Goal: Transaction & Acquisition: Purchase product/service

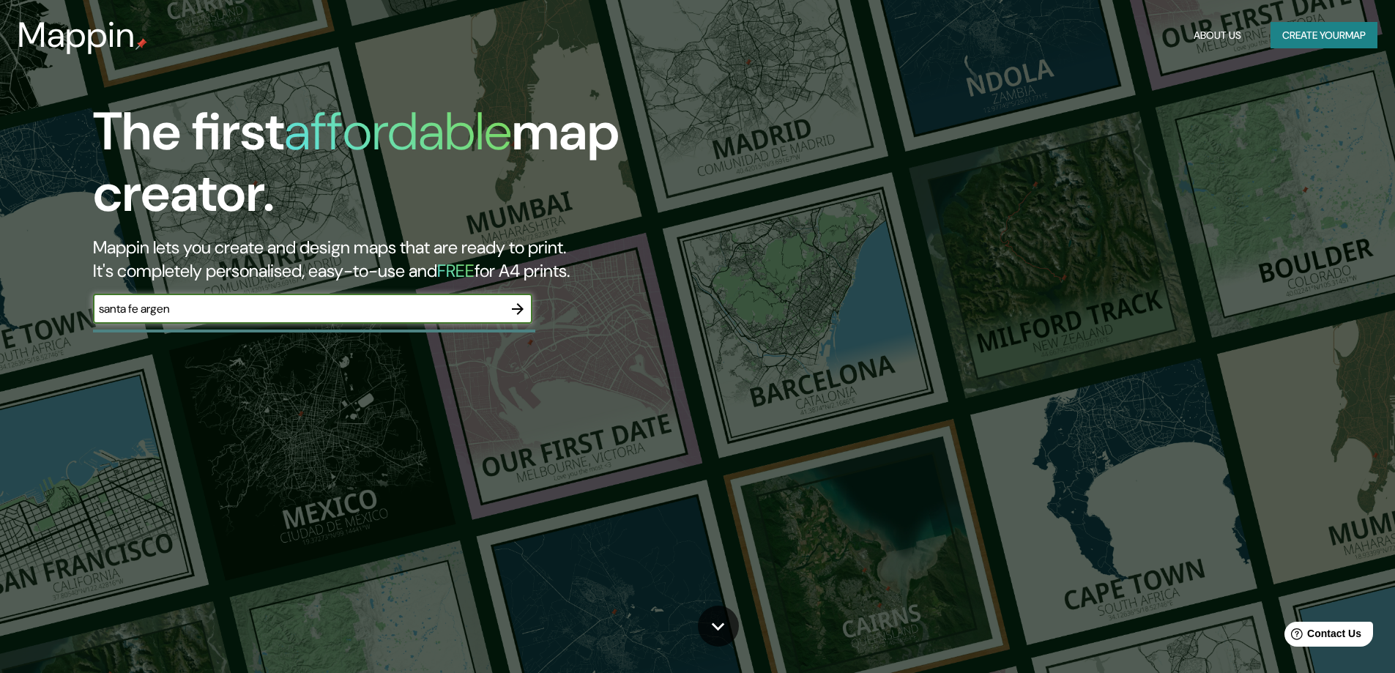
type input "[GEOGRAPHIC_DATA]"
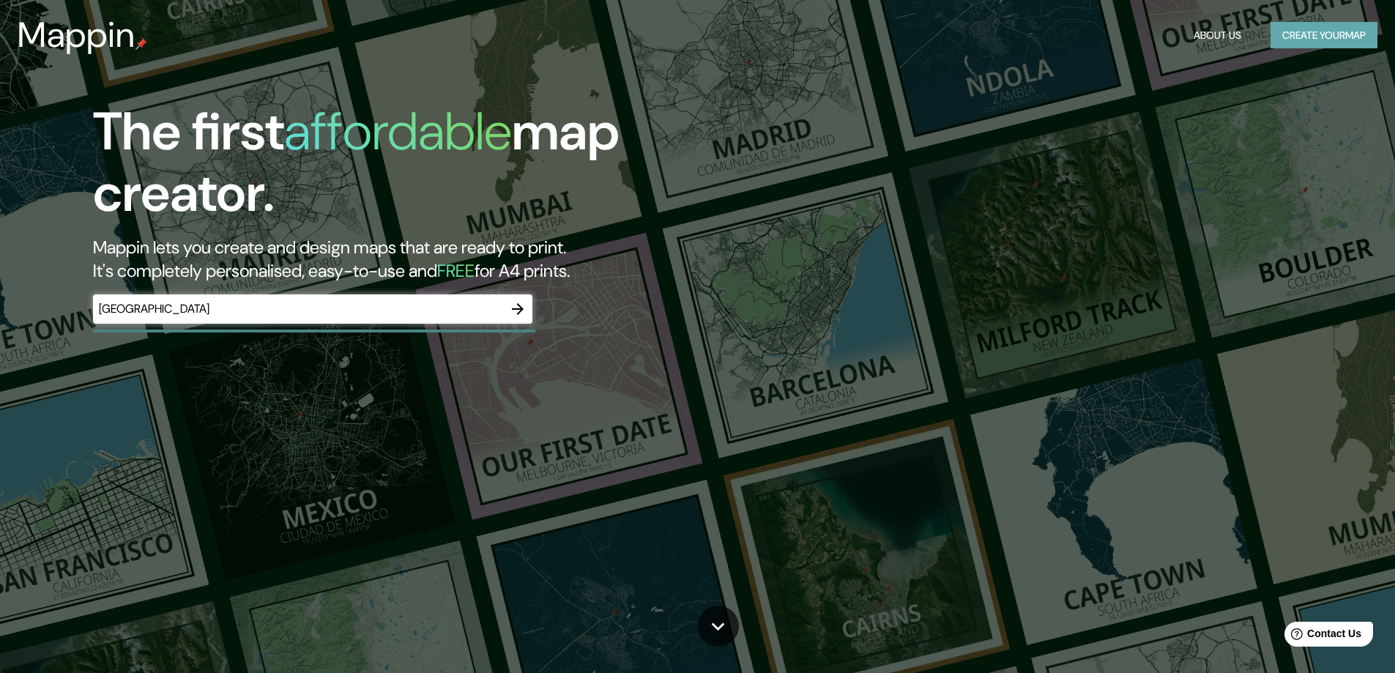
click at [1314, 34] on button "Create your map" at bounding box center [1323, 35] width 107 height 27
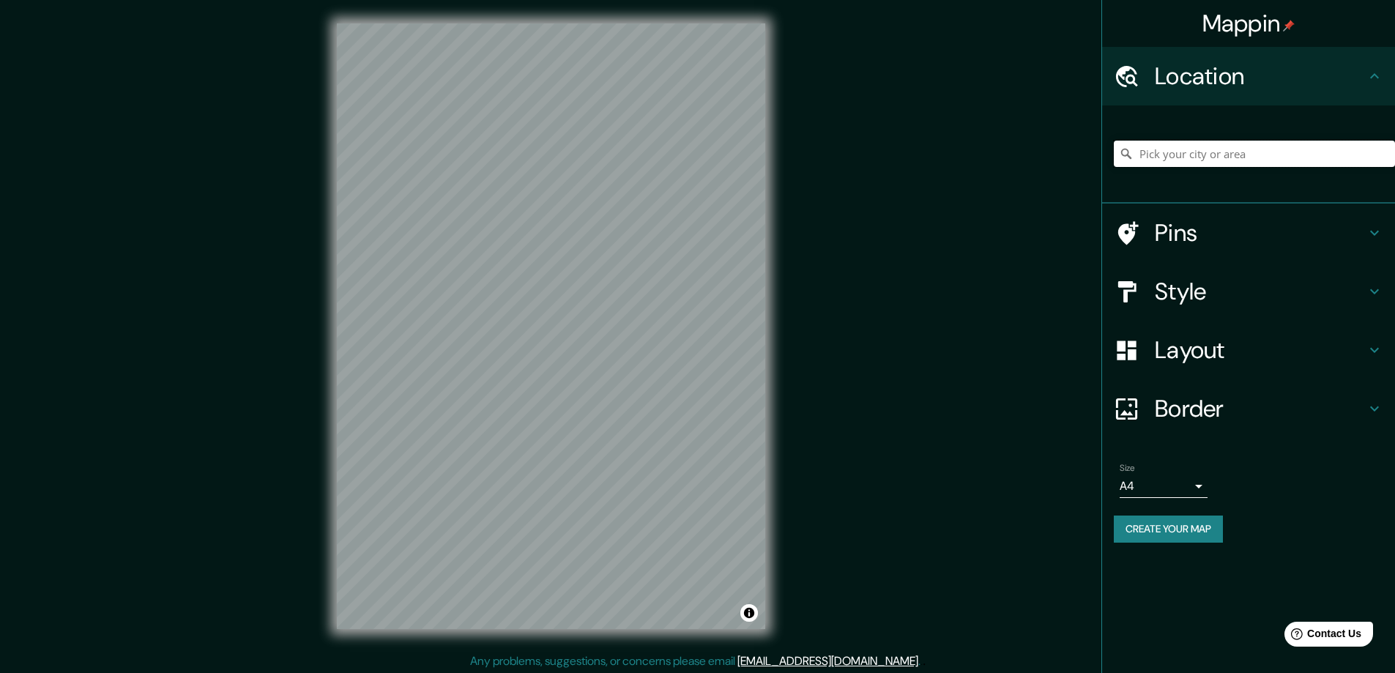
click at [1194, 161] on input "Pick your city or area" at bounding box center [1254, 154] width 281 height 26
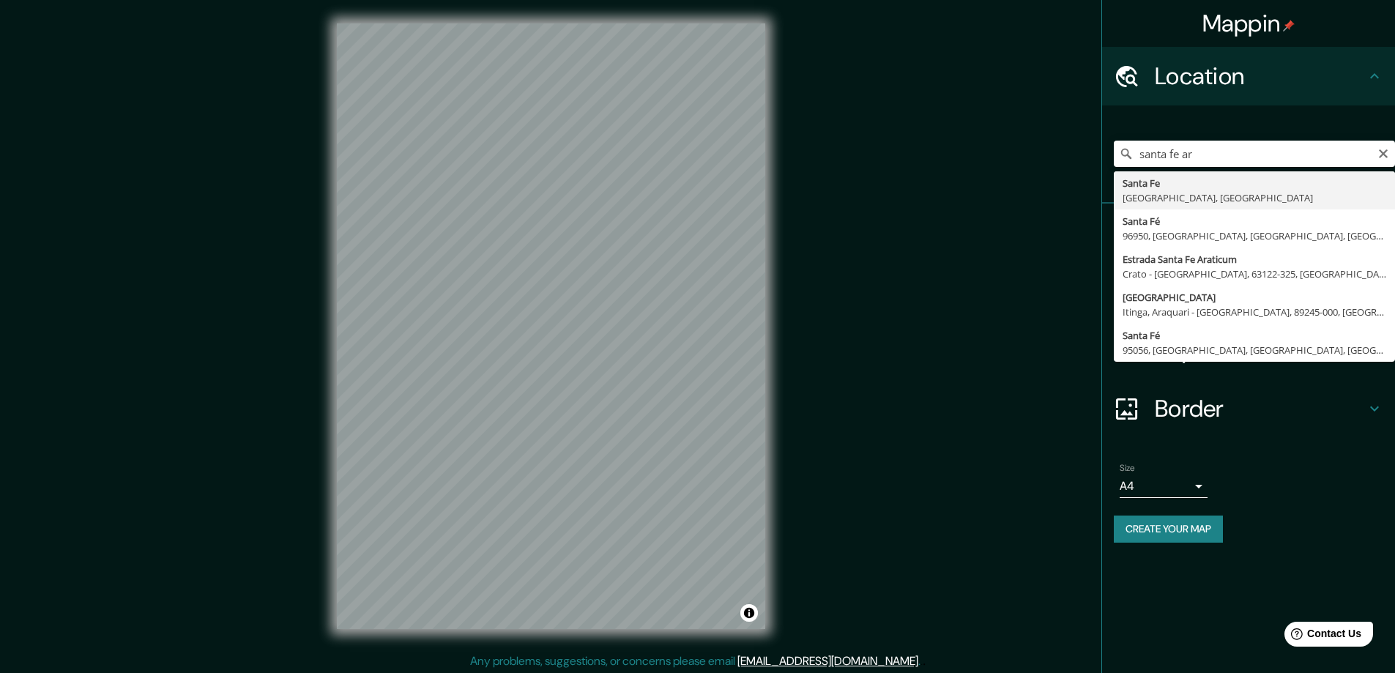
type input "[GEOGRAPHIC_DATA], [GEOGRAPHIC_DATA], [GEOGRAPHIC_DATA]"
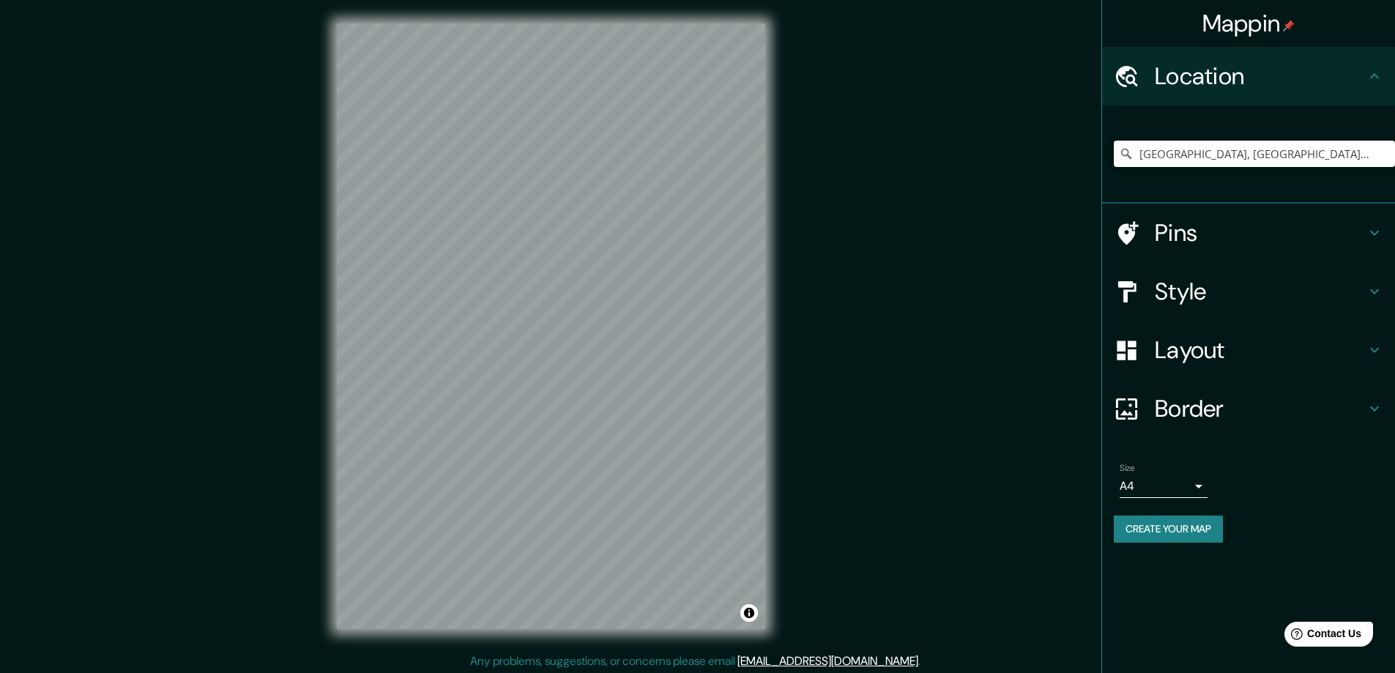
click at [1223, 406] on h4 "Border" at bounding box center [1260, 408] width 211 height 29
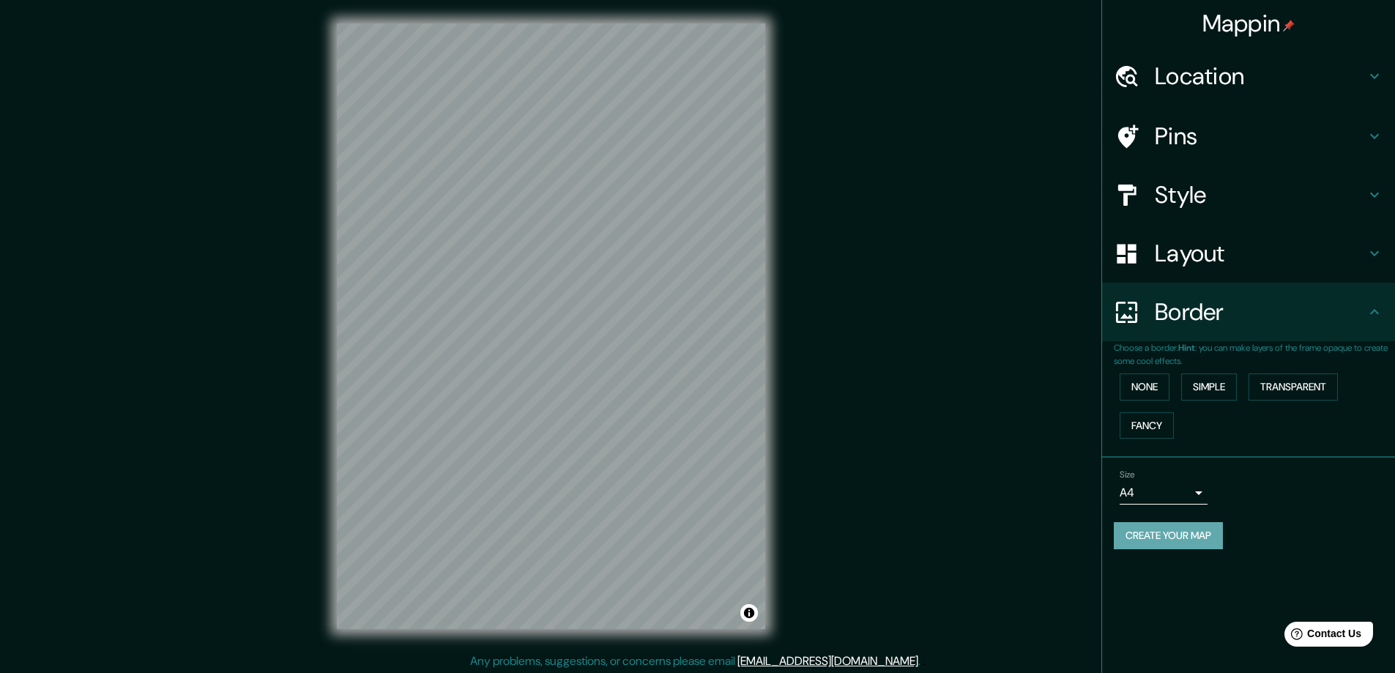
click at [1188, 532] on button "Create your map" at bounding box center [1168, 535] width 109 height 27
click at [1159, 389] on button "None" at bounding box center [1145, 386] width 50 height 27
click at [1194, 536] on button "Create your map" at bounding box center [1168, 535] width 109 height 27
